Goal: Transaction & Acquisition: Book appointment/travel/reservation

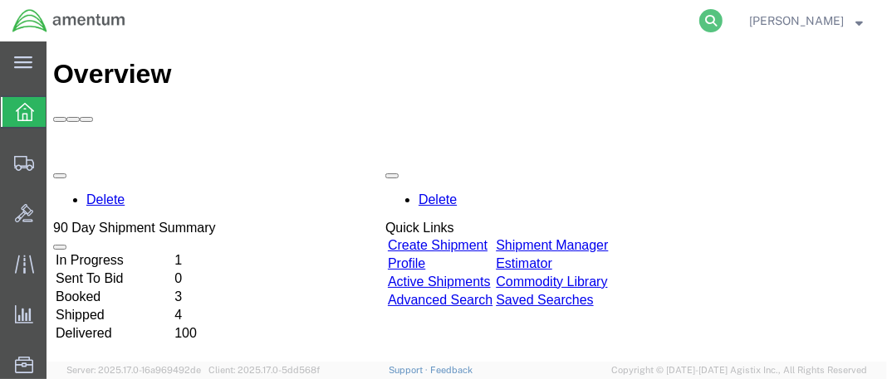
click at [722, 21] on icon at bounding box center [710, 20] width 23 height 23
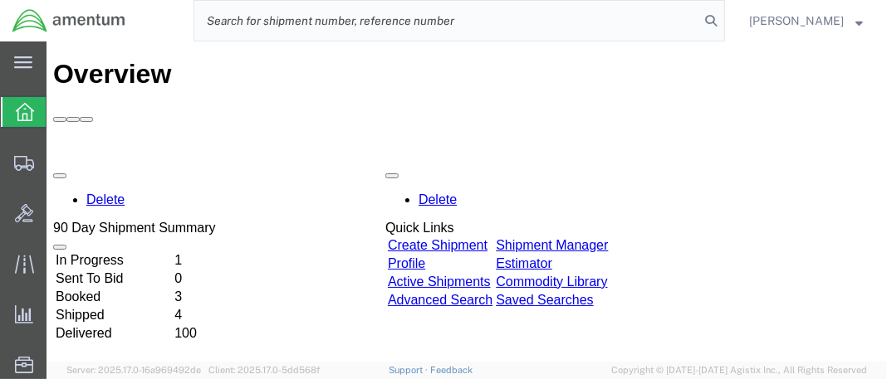
click at [303, 18] on input "search" at bounding box center [446, 21] width 505 height 40
paste input "DCO-25230-167005"
type input "DCO-25230-167005"
click at [722, 18] on icon at bounding box center [710, 20] width 23 height 23
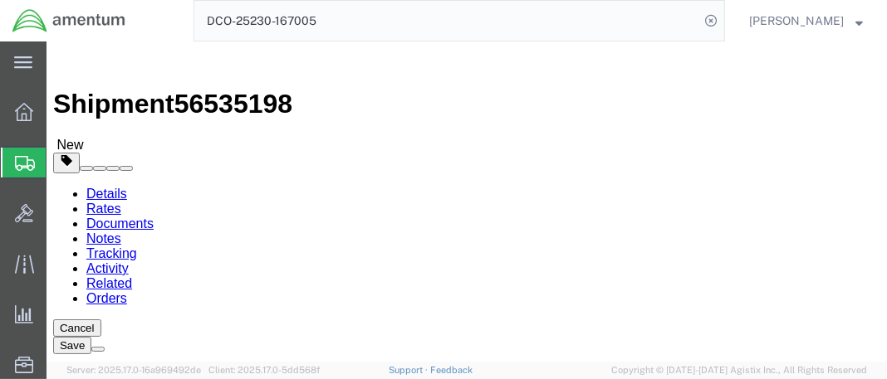
select select "42654"
select select
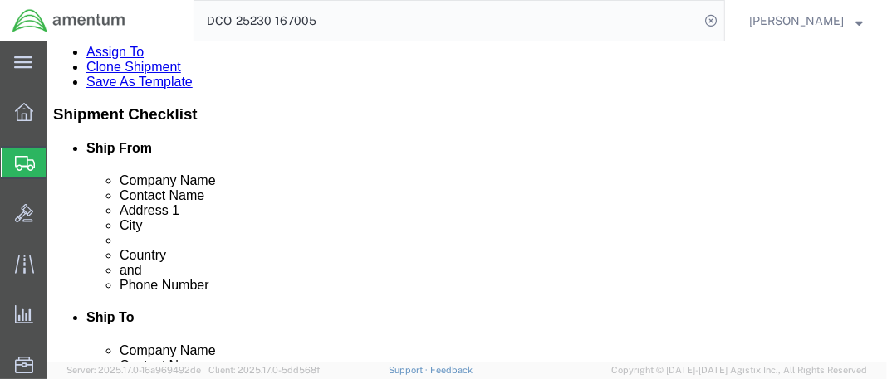
scroll to position [248, 0]
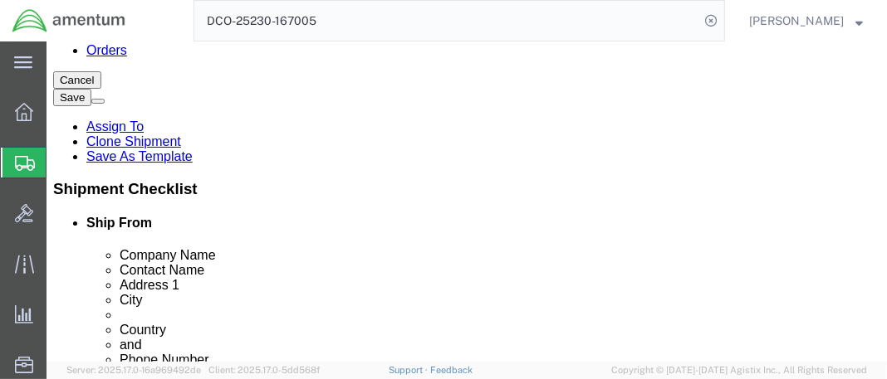
click button "Rate Shipment"
